Goal: Task Accomplishment & Management: Use online tool/utility

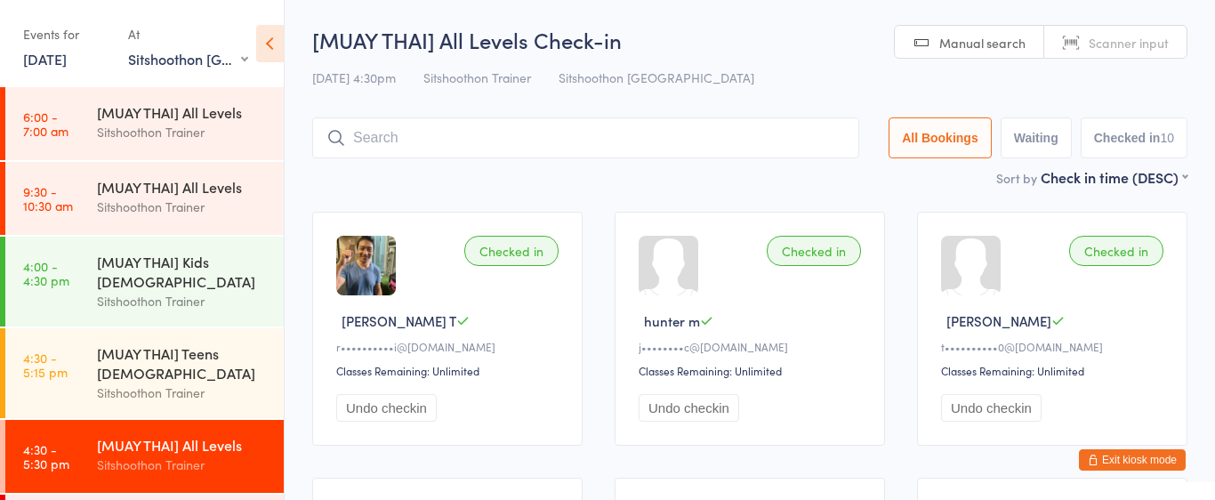
select select "2"
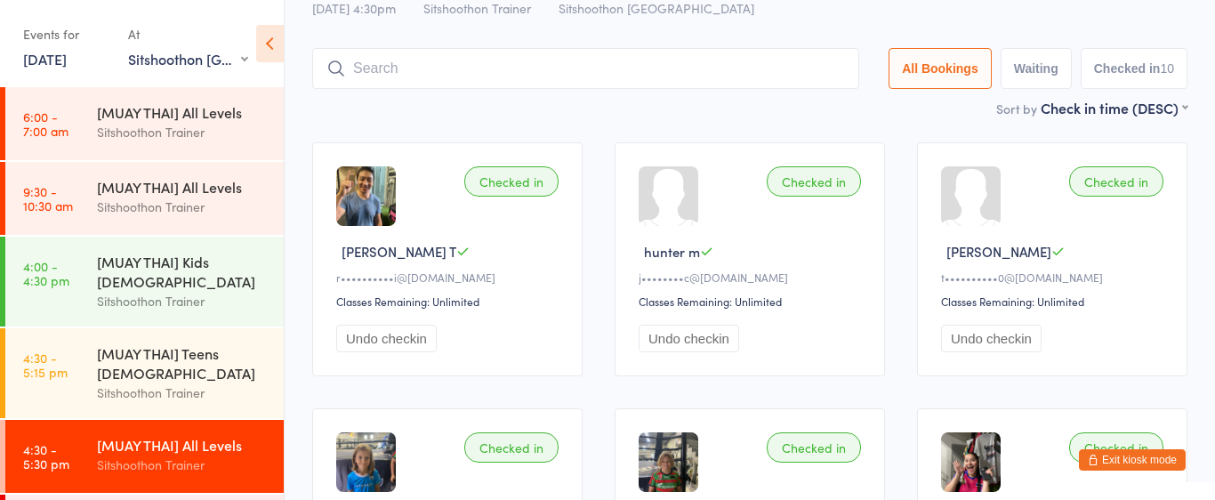
scroll to position [285, 0]
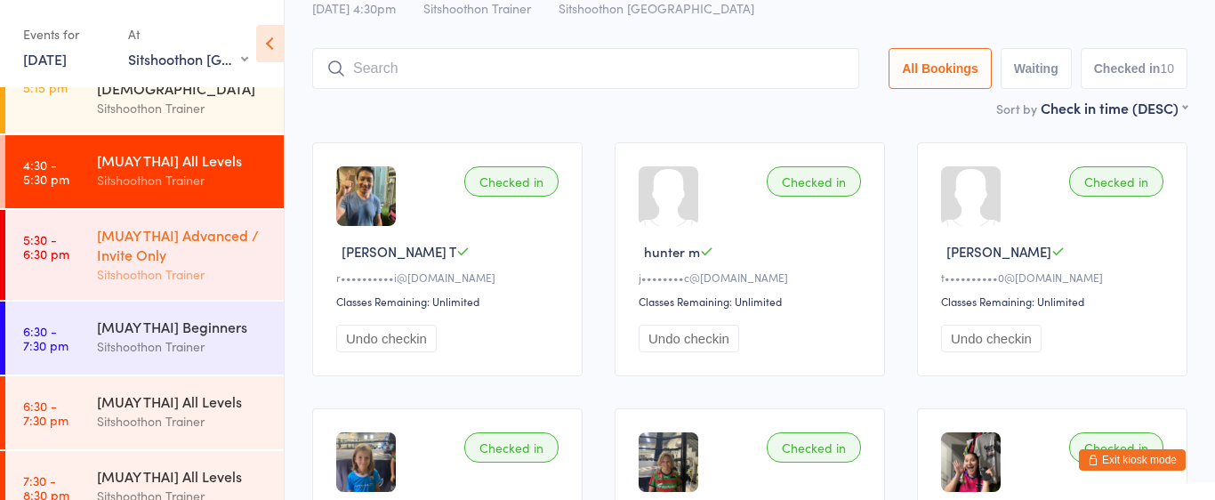
click at [144, 262] on div "[MUAY THAI] Advanced / Invite Only" at bounding box center [183, 244] width 172 height 39
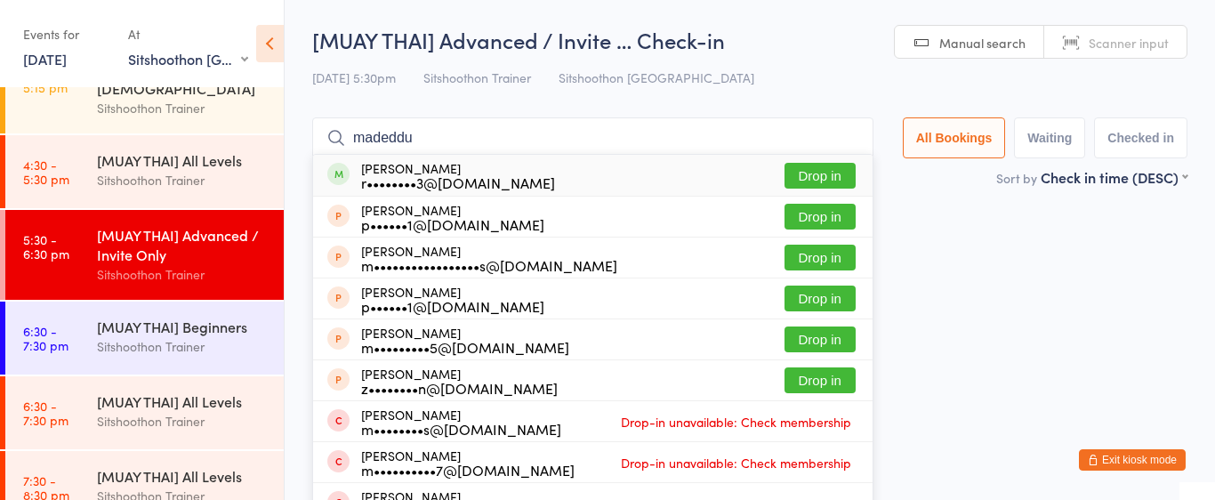
type input "madeddu"
click at [816, 175] on button "Drop in" at bounding box center [819, 176] width 71 height 26
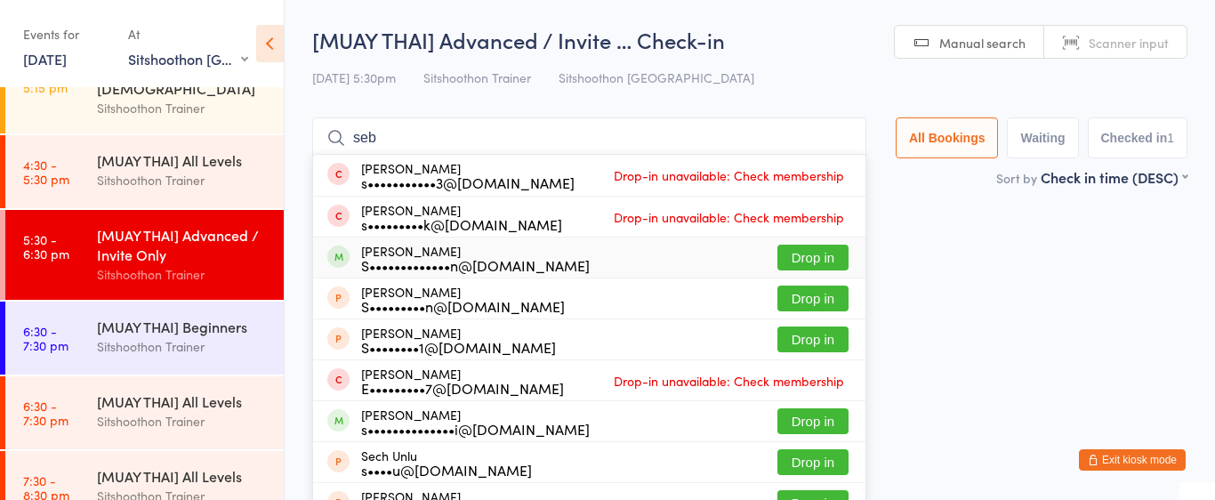
type input "seb"
click at [828, 269] on button "Drop in" at bounding box center [812, 258] width 71 height 26
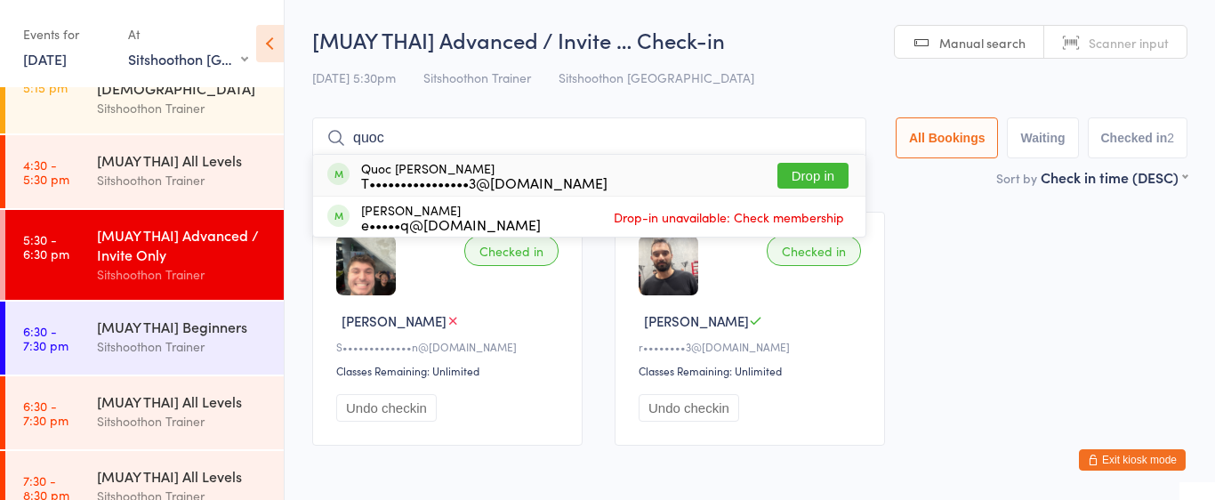
type input "quoc"
click at [815, 178] on button "Drop in" at bounding box center [812, 176] width 71 height 26
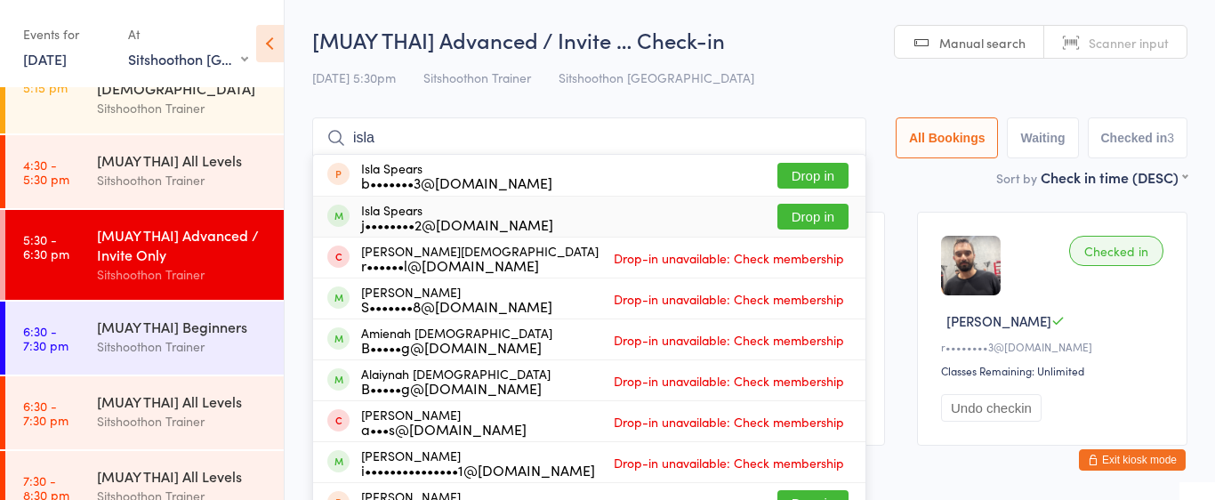
type input "isla"
click at [817, 217] on button "Drop in" at bounding box center [812, 217] width 71 height 26
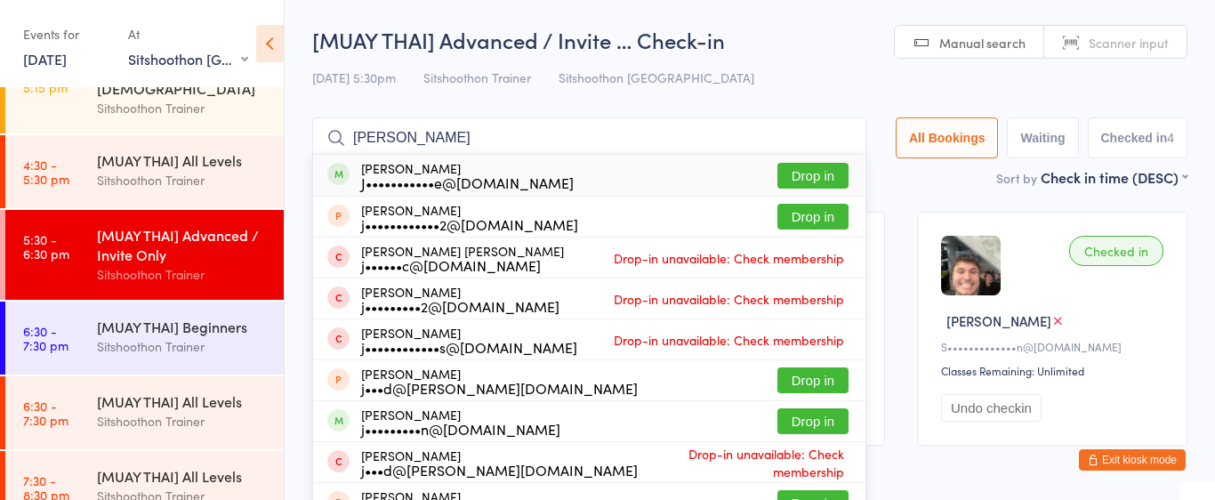
type input "[PERSON_NAME]"
click at [803, 173] on button "Drop in" at bounding box center [812, 176] width 71 height 26
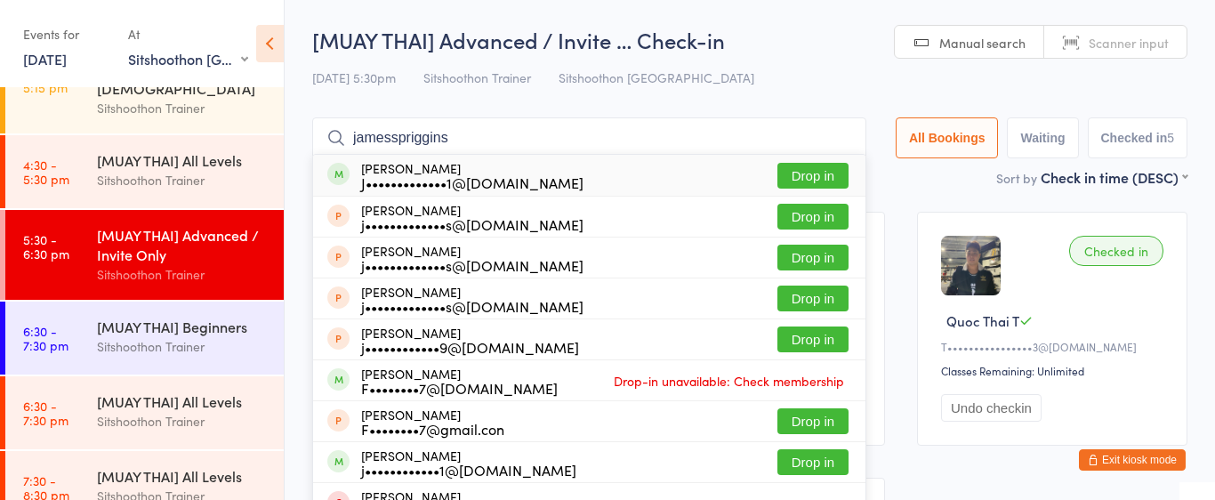
type input "jamesspriggins"
click at [803, 172] on button "Drop in" at bounding box center [812, 176] width 71 height 26
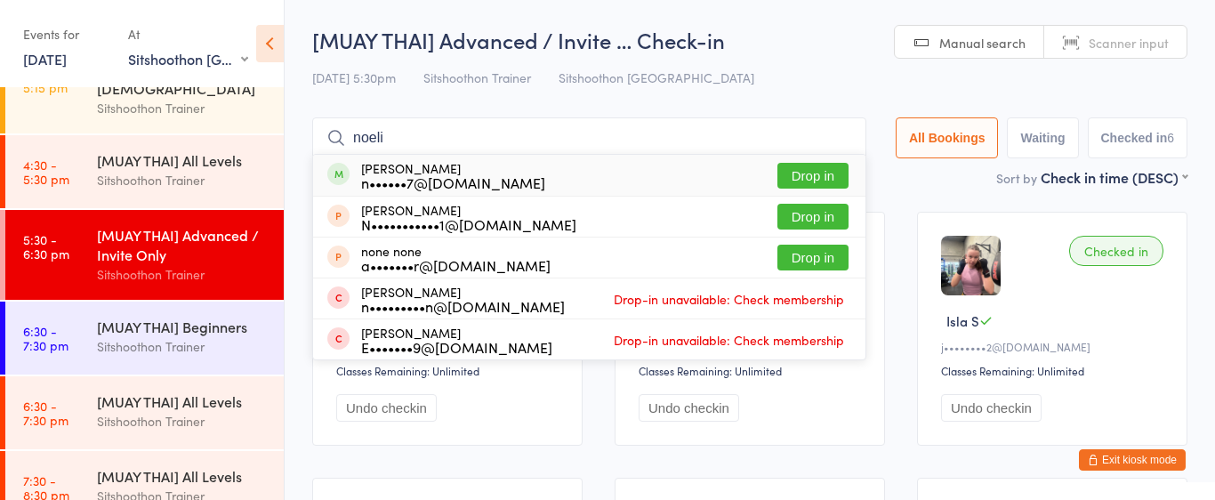
type input "noeli"
click at [785, 175] on button "Drop in" at bounding box center [812, 176] width 71 height 26
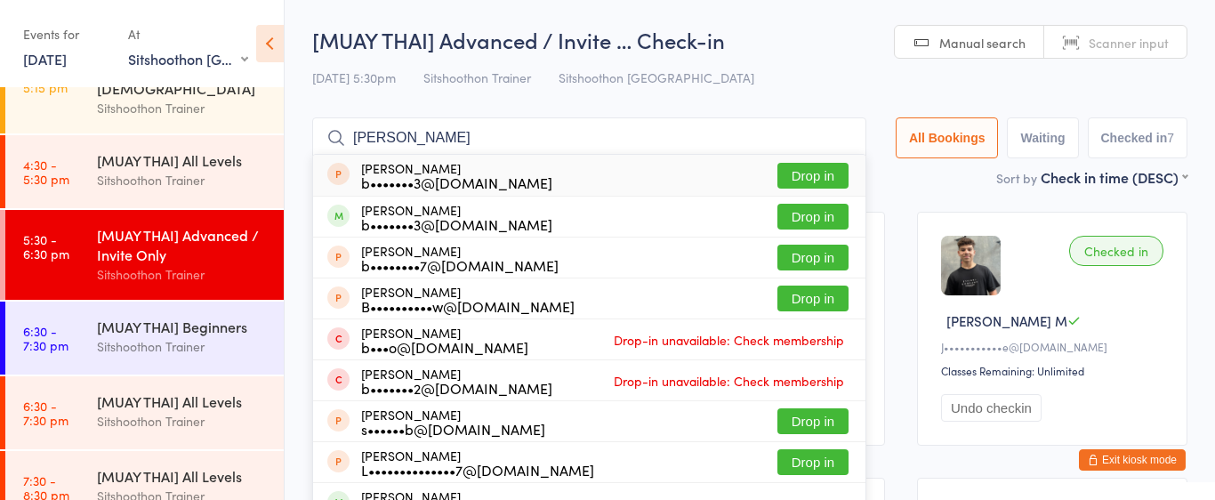
type input "[PERSON_NAME]"
click at [817, 179] on button "Drop in" at bounding box center [812, 176] width 71 height 26
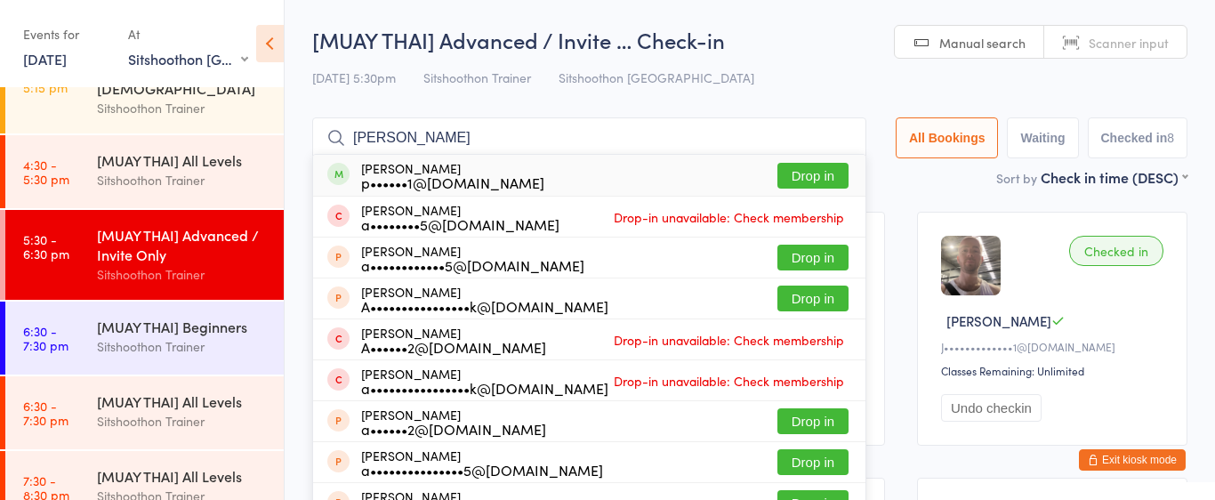
type input "[PERSON_NAME]"
click at [802, 181] on button "Drop in" at bounding box center [812, 176] width 71 height 26
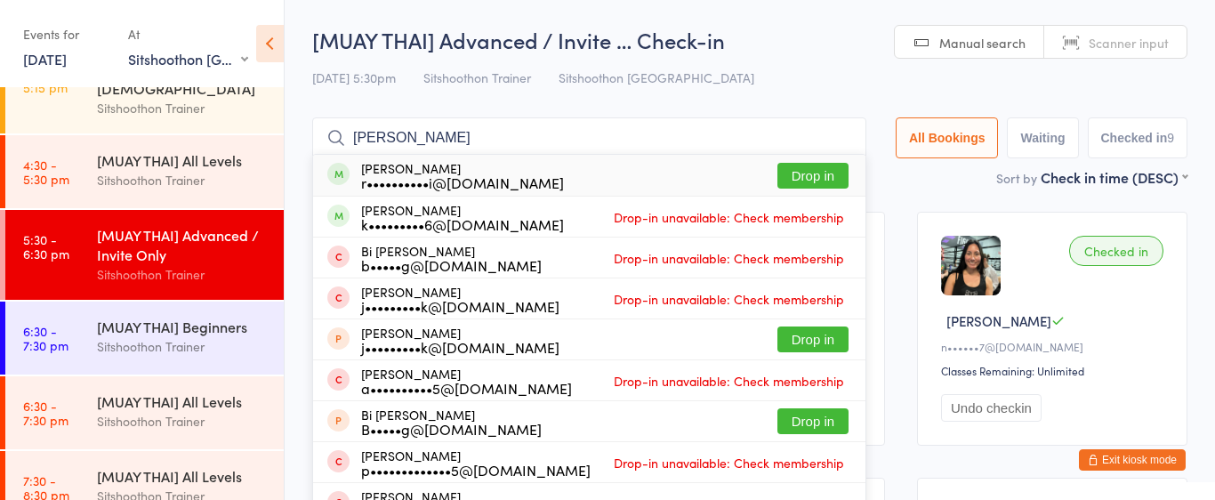
type input "[PERSON_NAME]"
click at [817, 174] on button "Drop in" at bounding box center [812, 176] width 71 height 26
